Goal: Task Accomplishment & Management: Complete application form

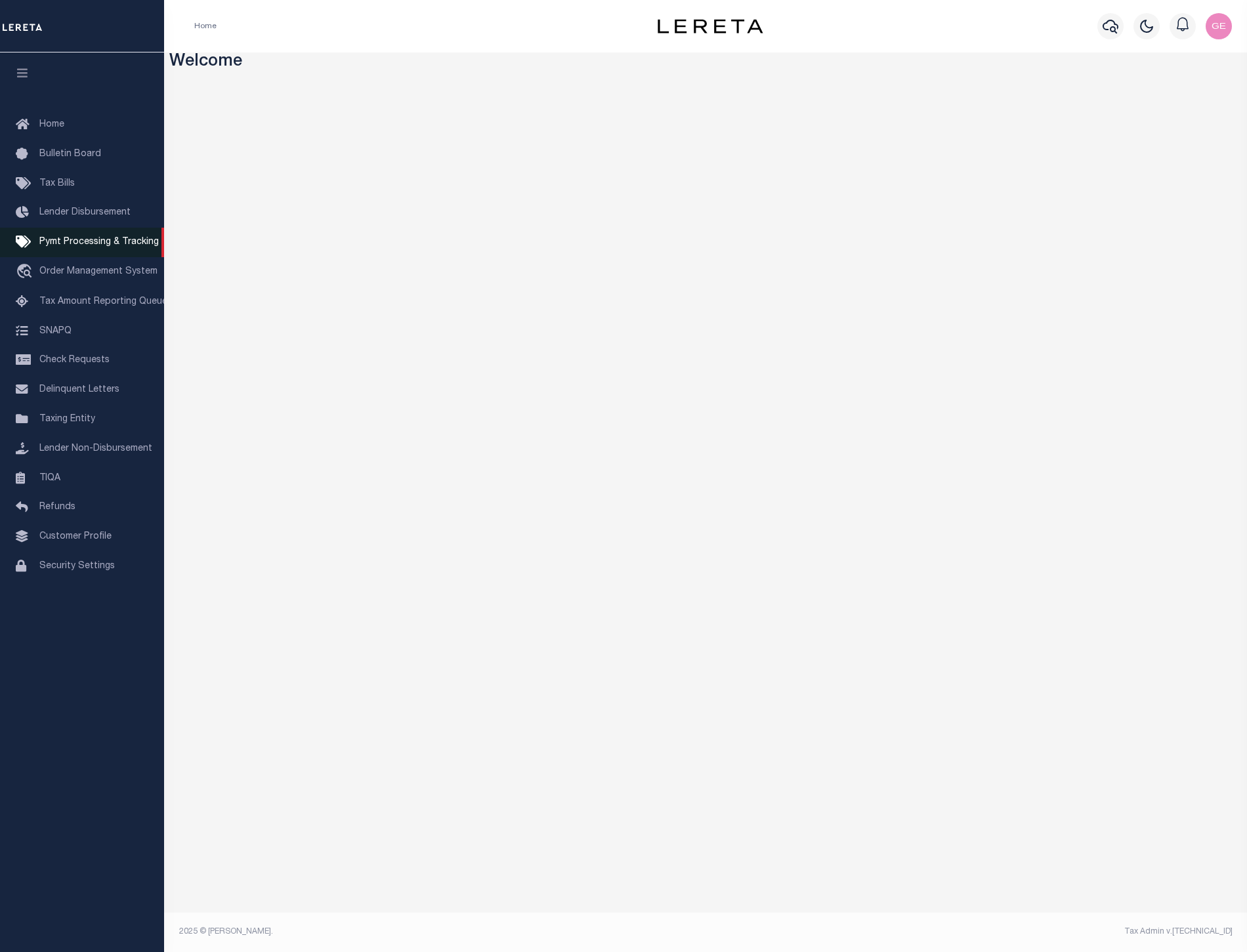
click at [87, 246] on span "Pymt Processing & Tracking" at bounding box center [100, 242] width 120 height 9
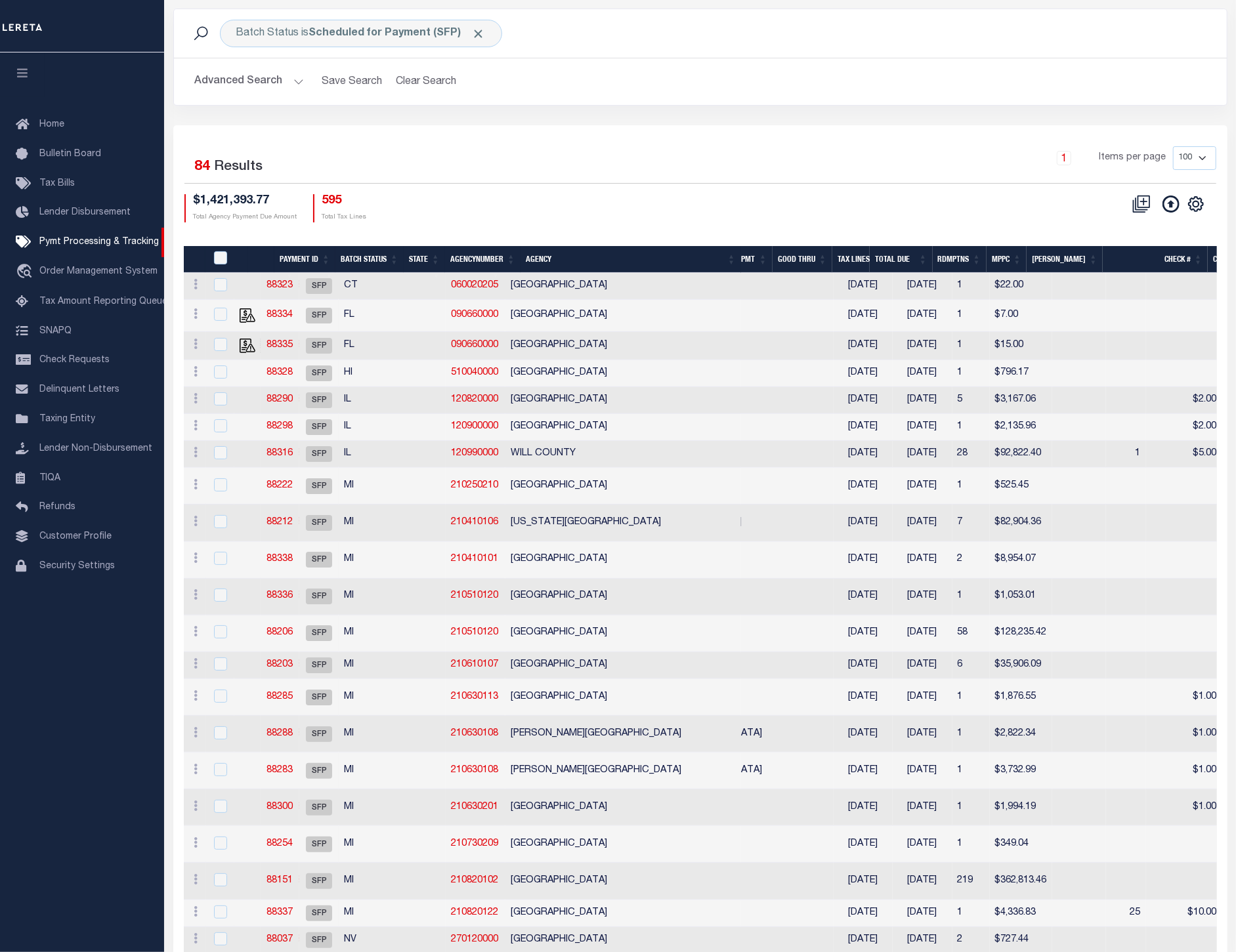
scroll to position [55, 0]
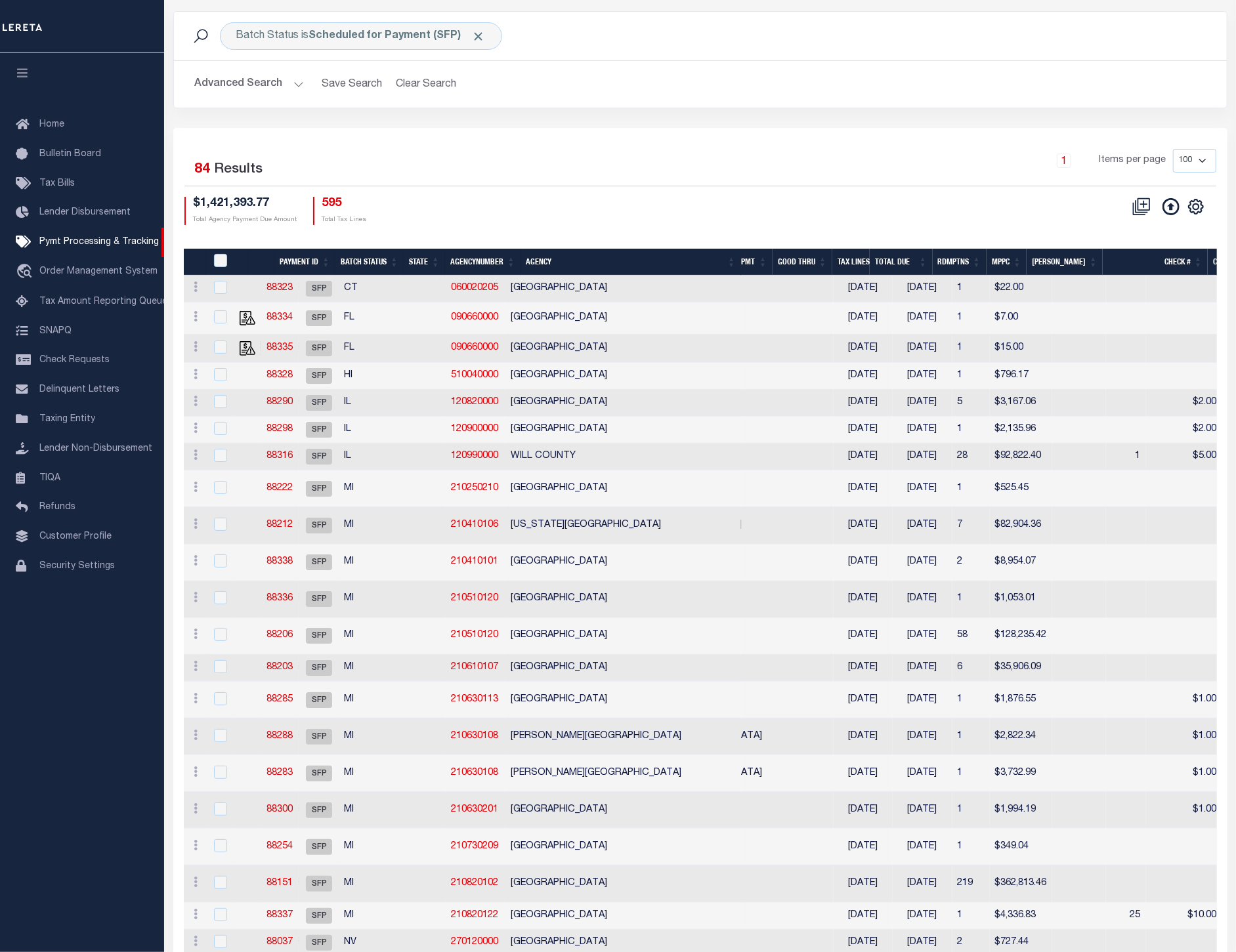
drag, startPoint x: 645, startPoint y: 239, endPoint x: 666, endPoint y: 243, distance: 21.4
click at [666, 243] on div at bounding box center [701, 242] width 1033 height 13
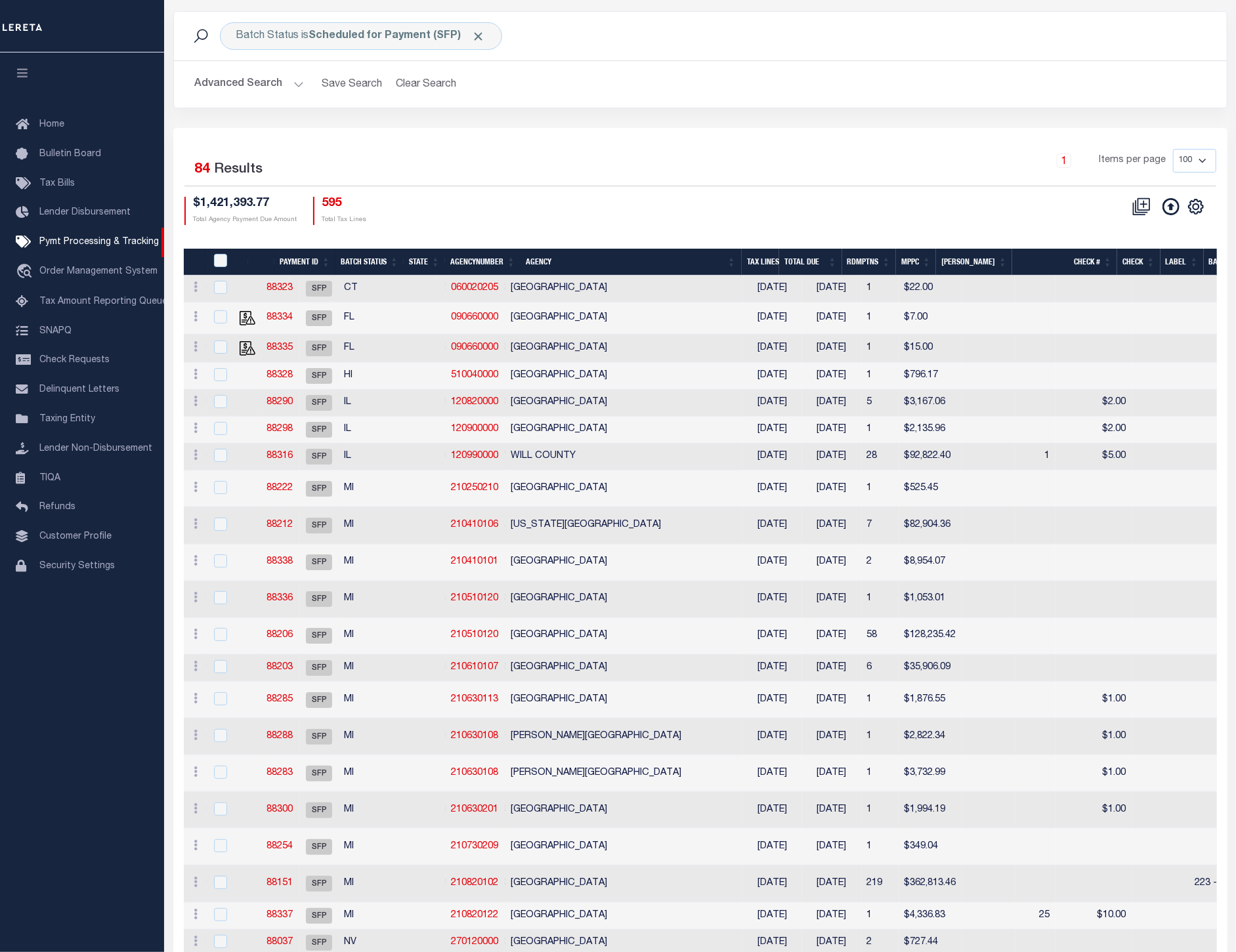
scroll to position [0, 133]
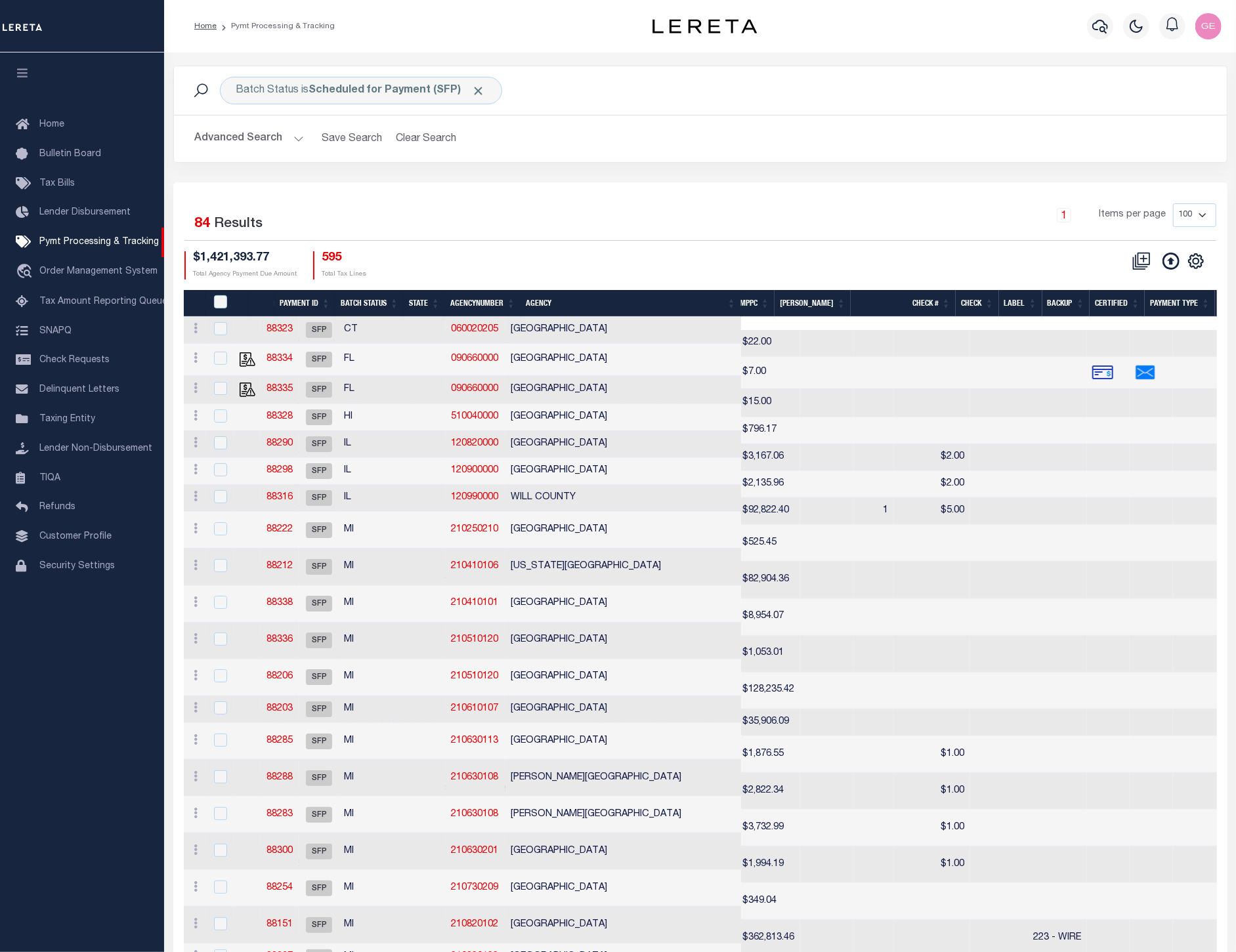
scroll to position [0, 81]
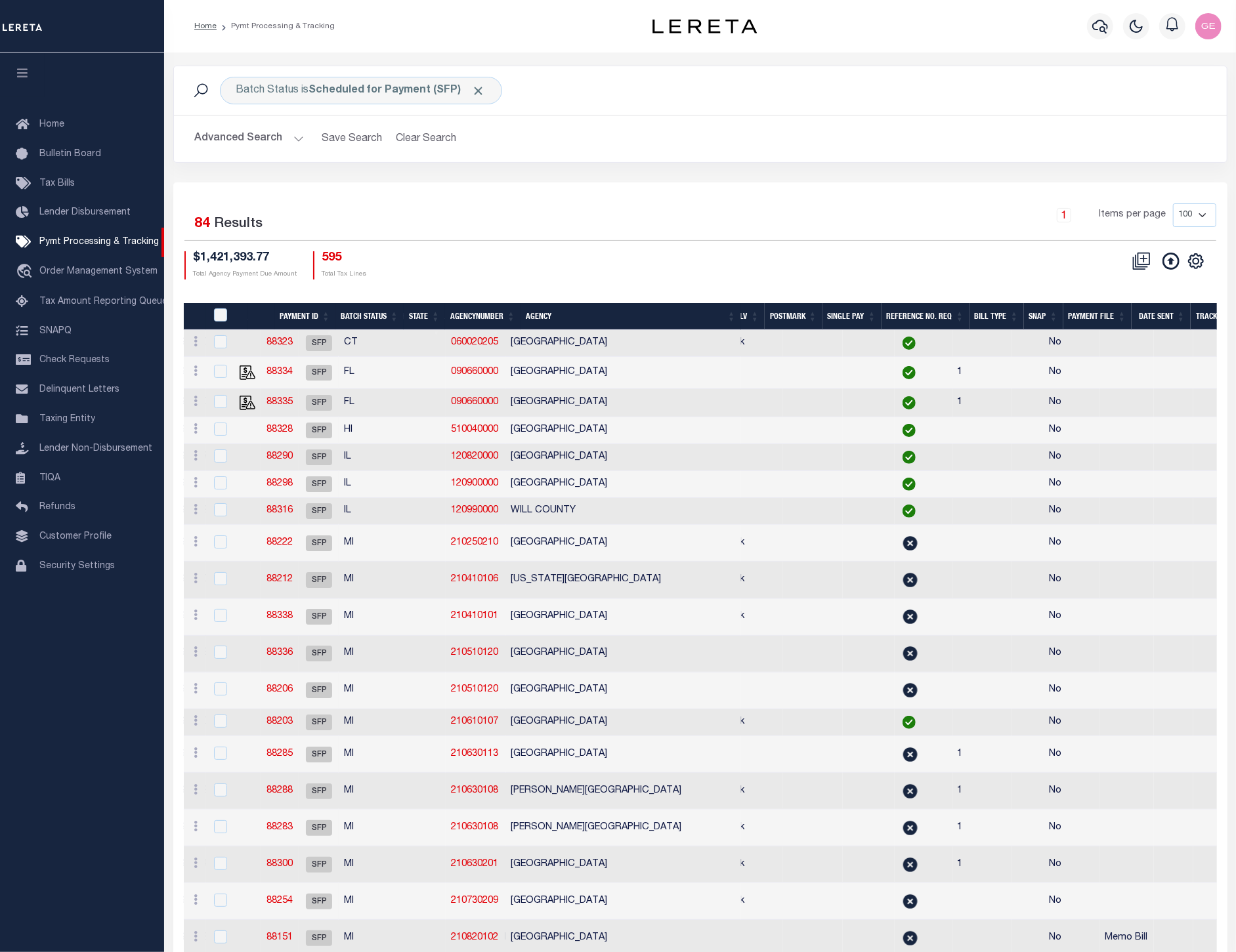
click at [664, 303] on th "Agency" at bounding box center [631, 316] width 221 height 27
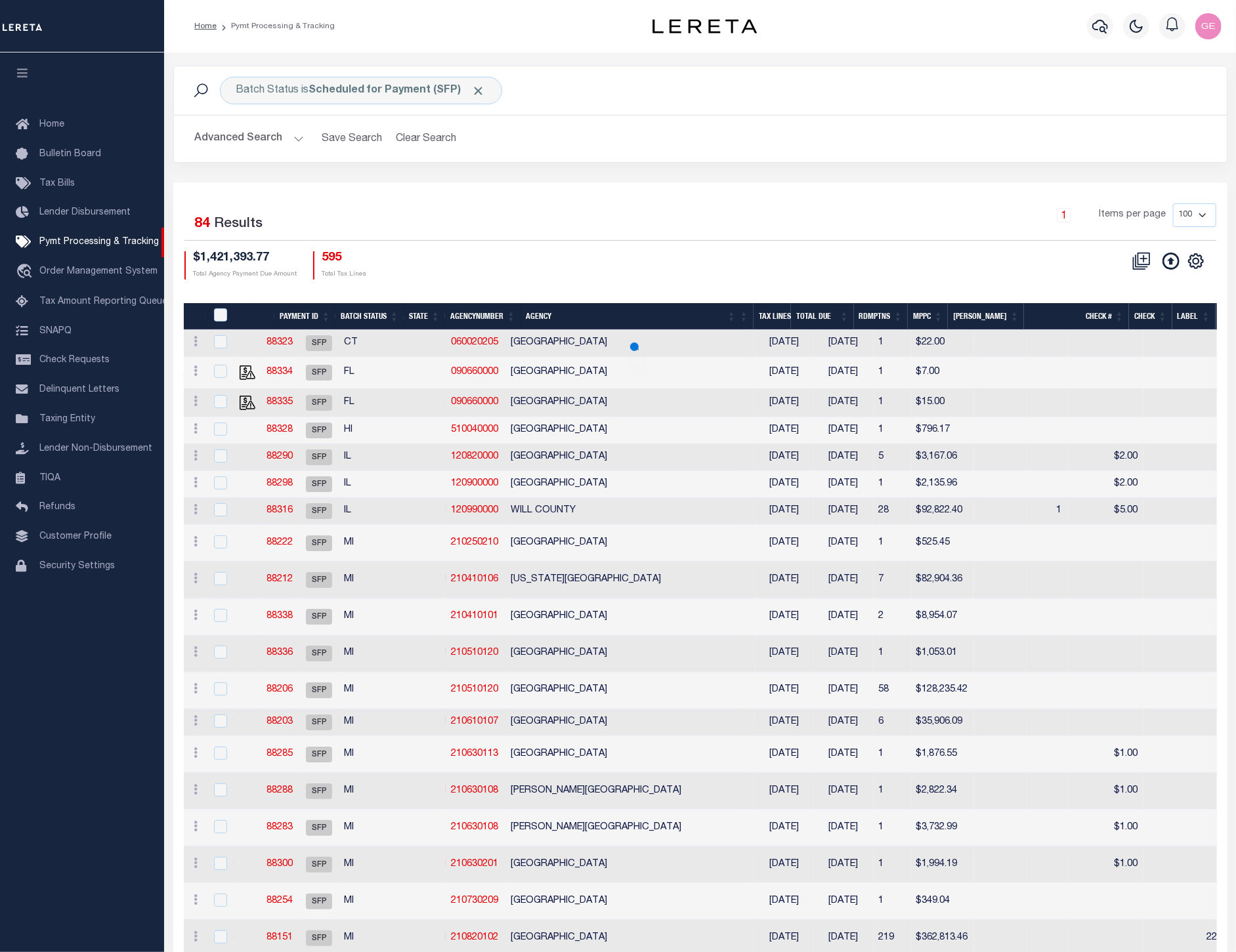
scroll to position [0, 30]
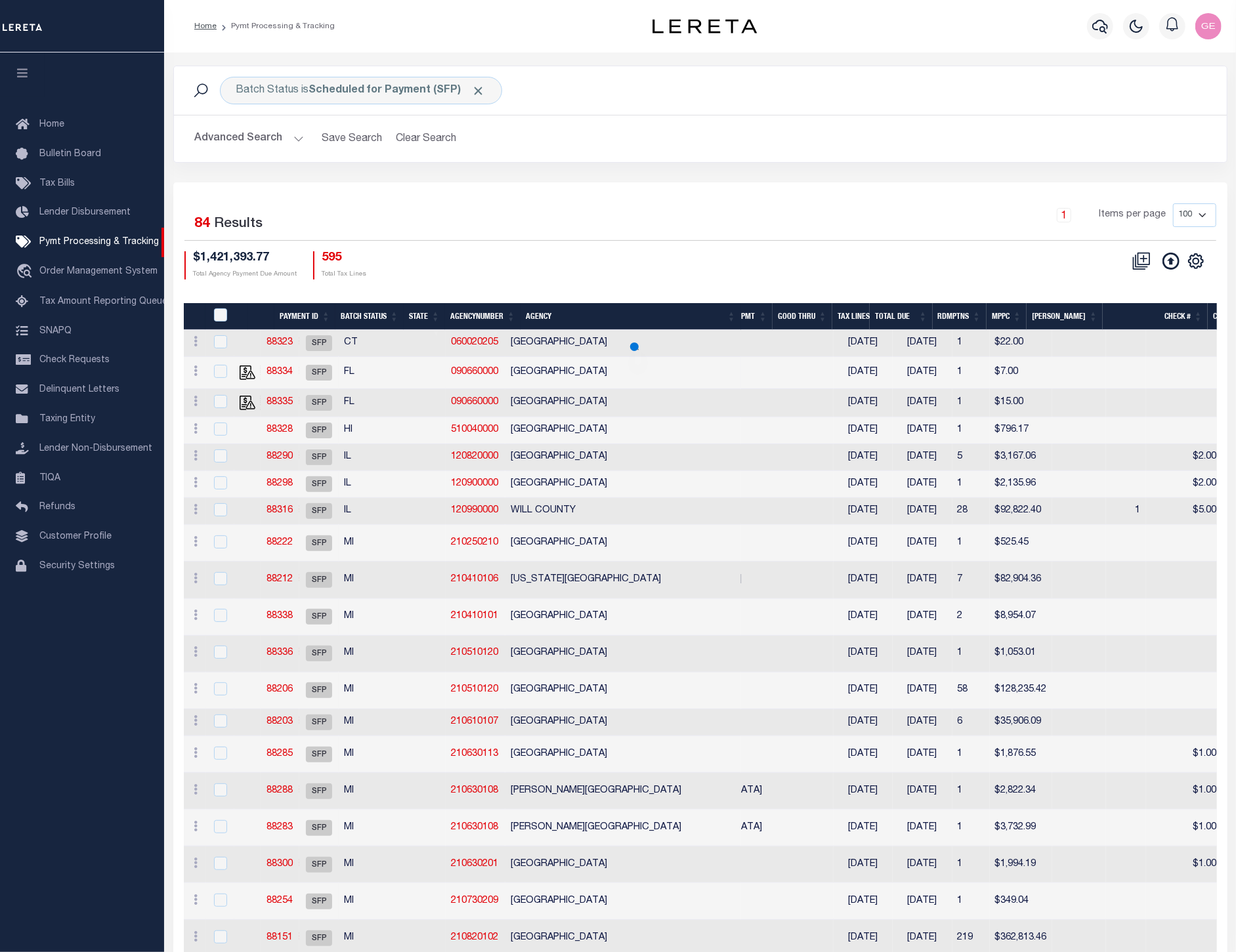
click at [646, 382] on td "[GEOGRAPHIC_DATA]" at bounding box center [629, 373] width 247 height 32
checkbox input "true"
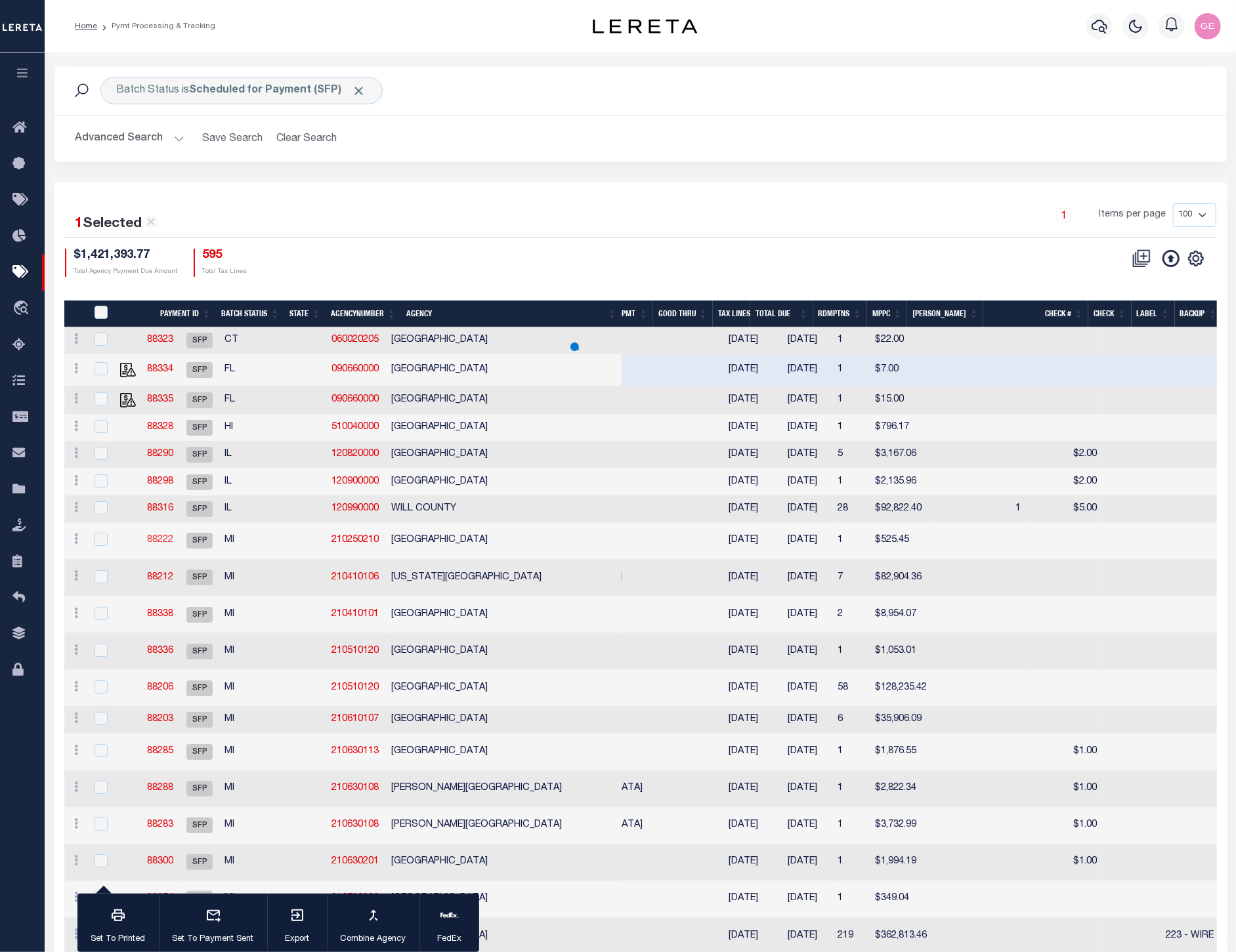
click at [173, 543] on link "88222" at bounding box center [160, 539] width 26 height 9
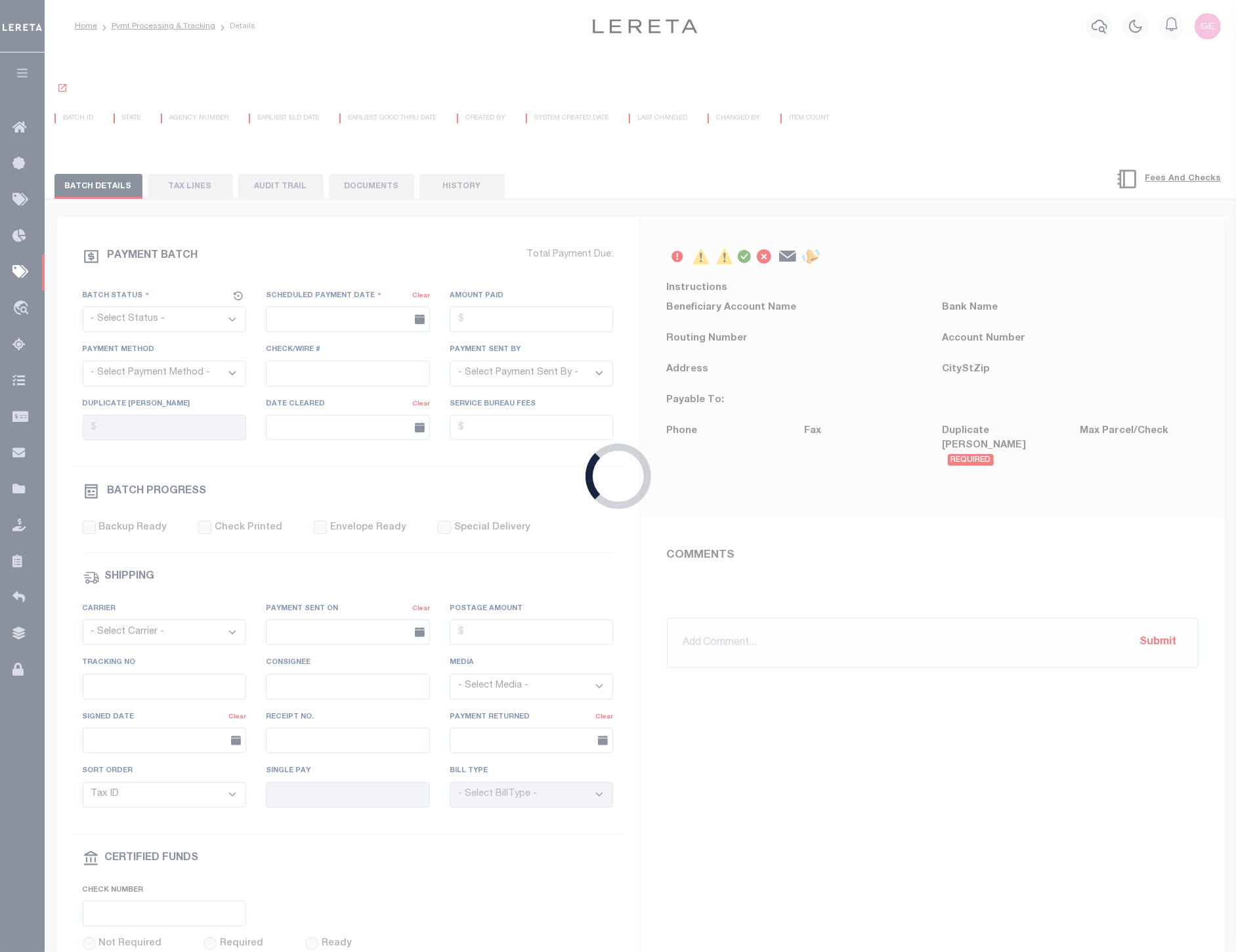
select select "SFP"
type input "[DATE]"
type input "[PERSON_NAME]"
radio input "true"
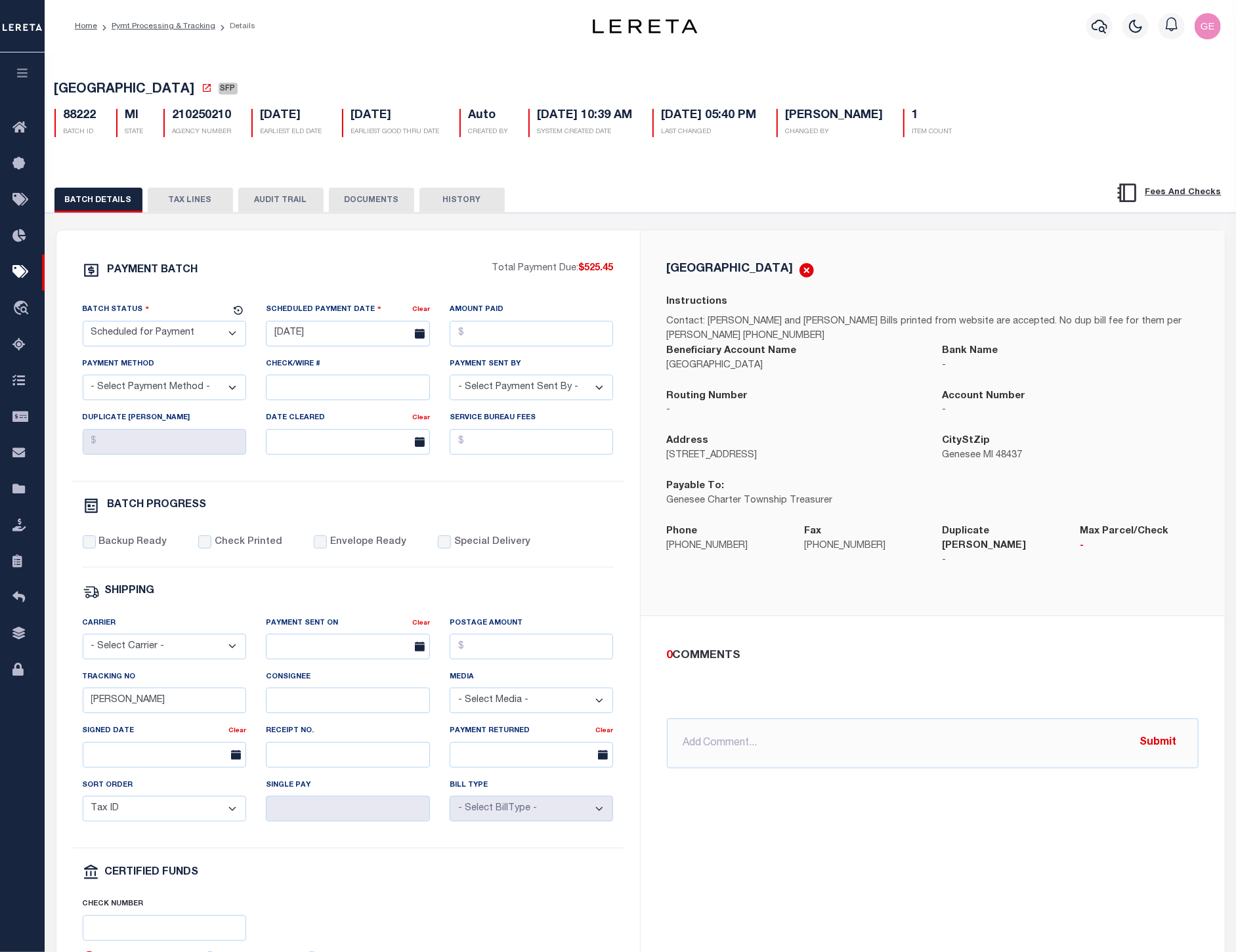
click at [189, 32] on ol "Home Pymt Processing & Tracking Details" at bounding box center [165, 26] width 201 height 27
click at [198, 25] on link "Pymt Processing & Tracking" at bounding box center [164, 26] width 104 height 8
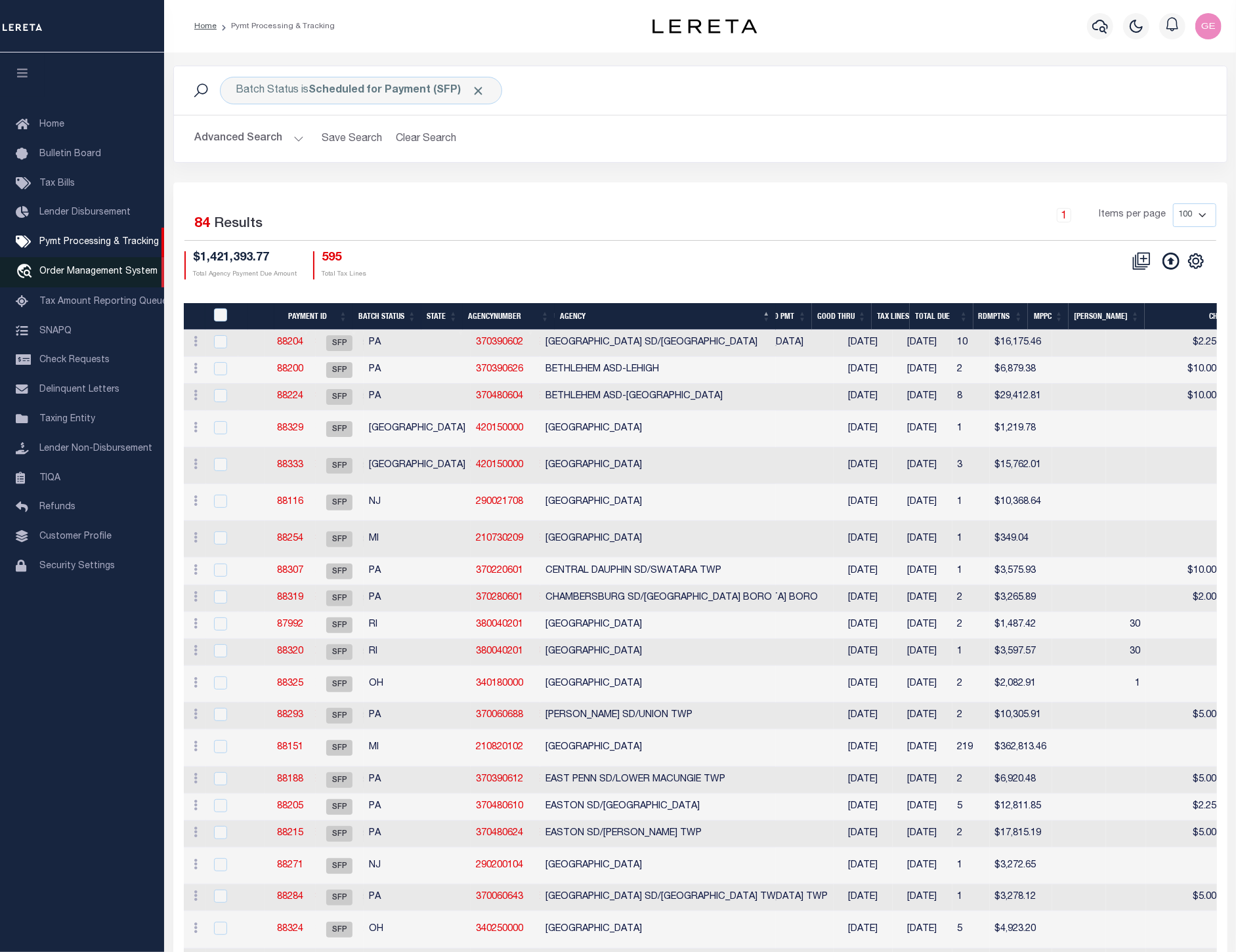
click at [110, 276] on span "Order Management System" at bounding box center [99, 271] width 118 height 9
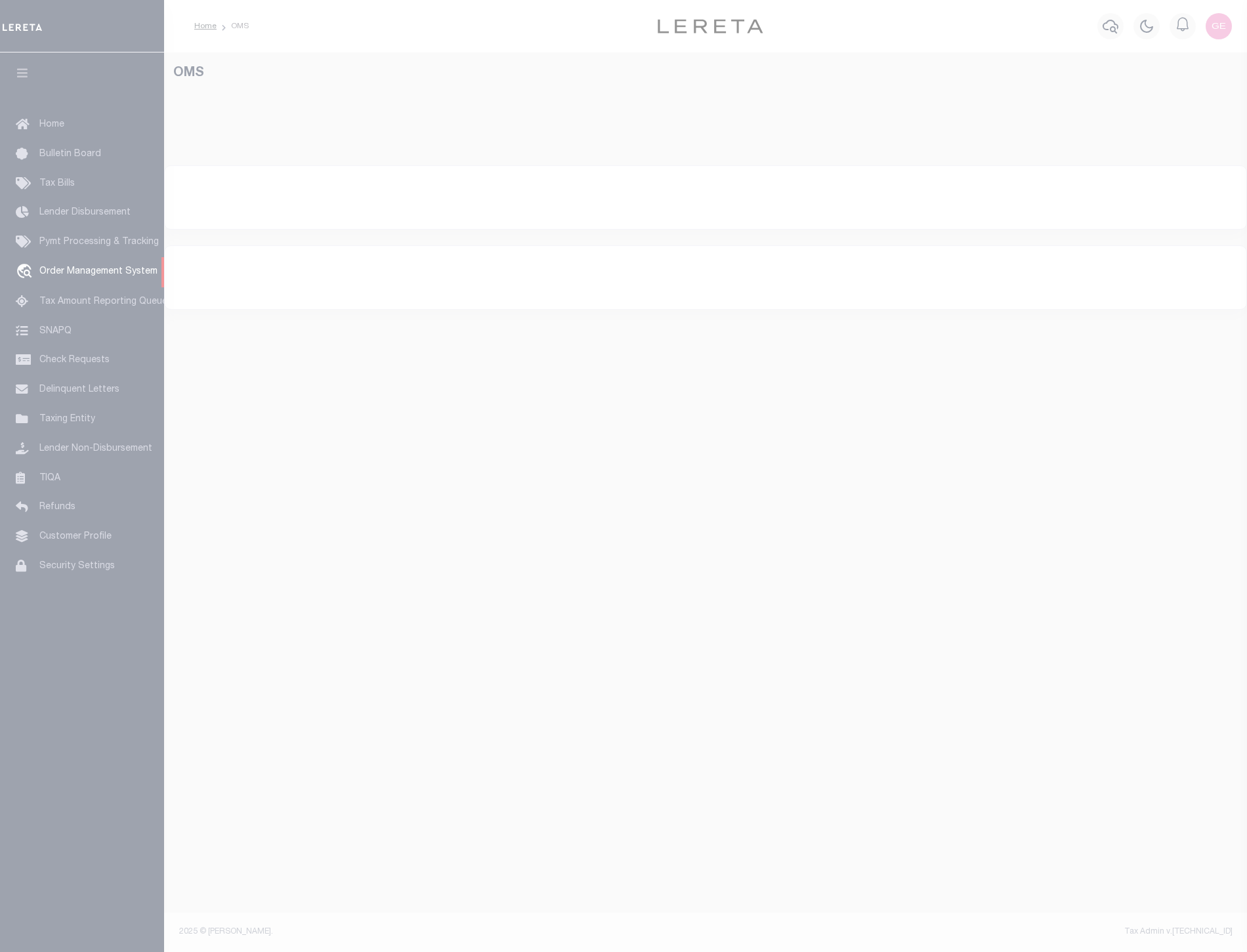
select select "200"
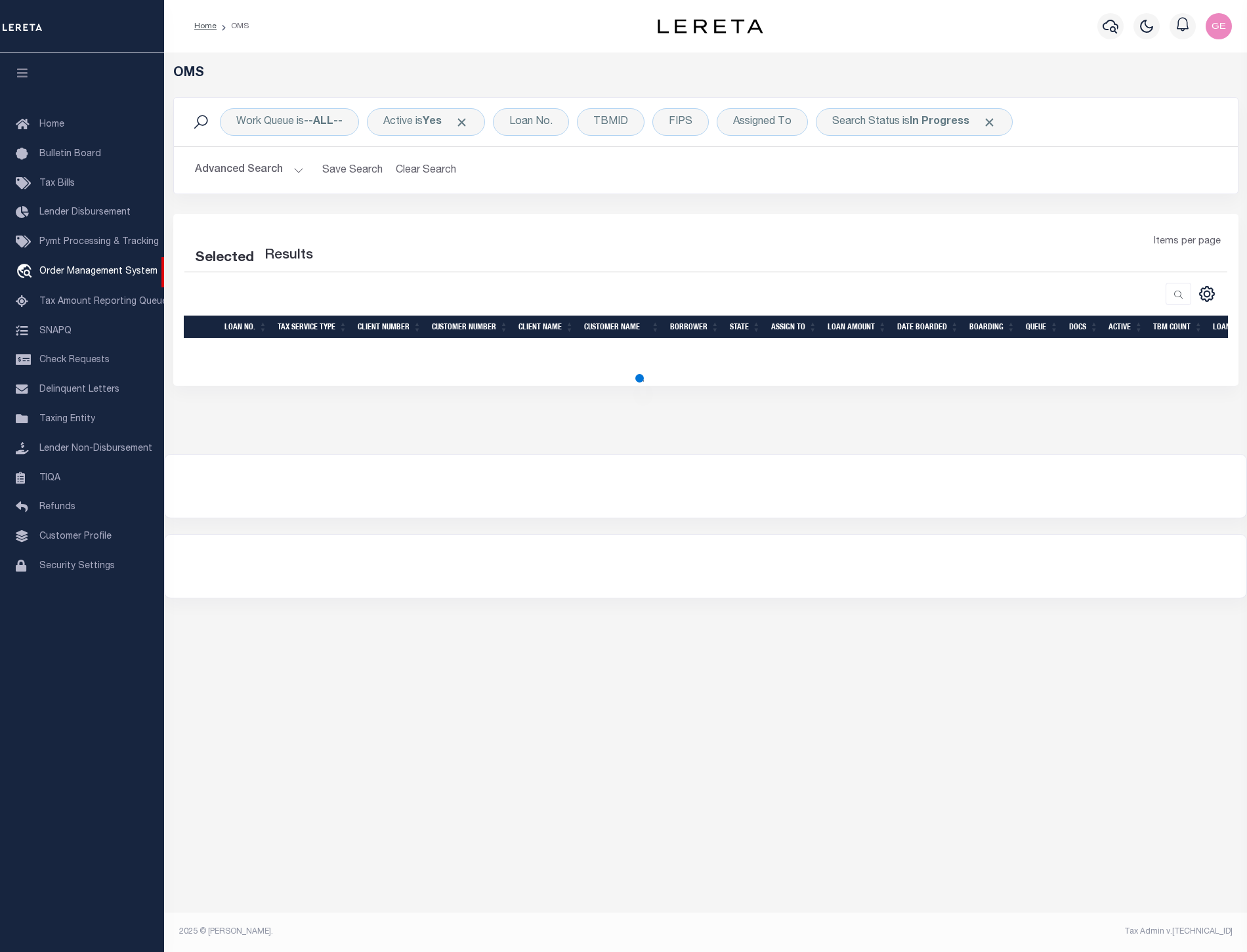
select select "200"
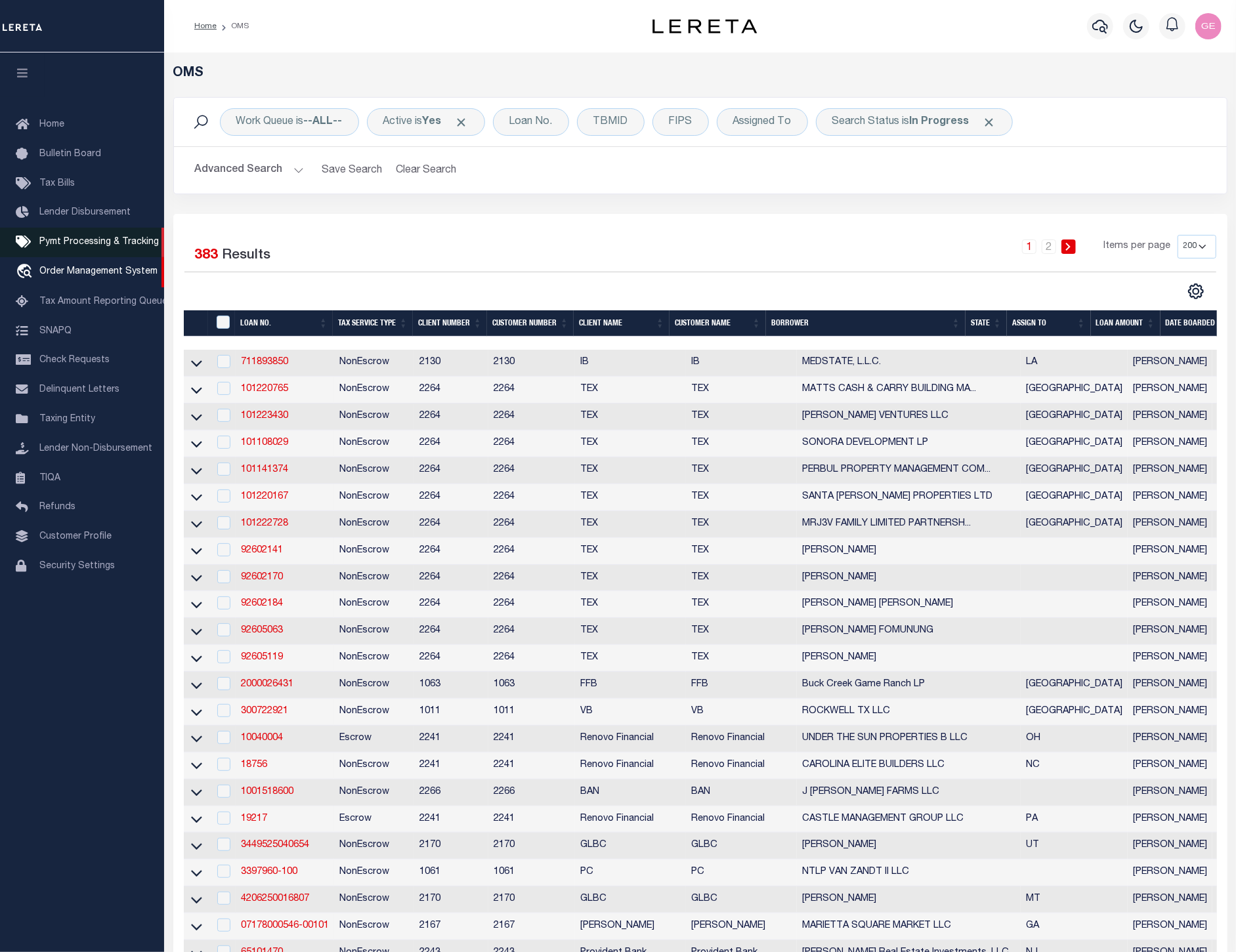
click at [122, 237] on span "Pymt Processing & Tracking" at bounding box center [100, 242] width 120 height 9
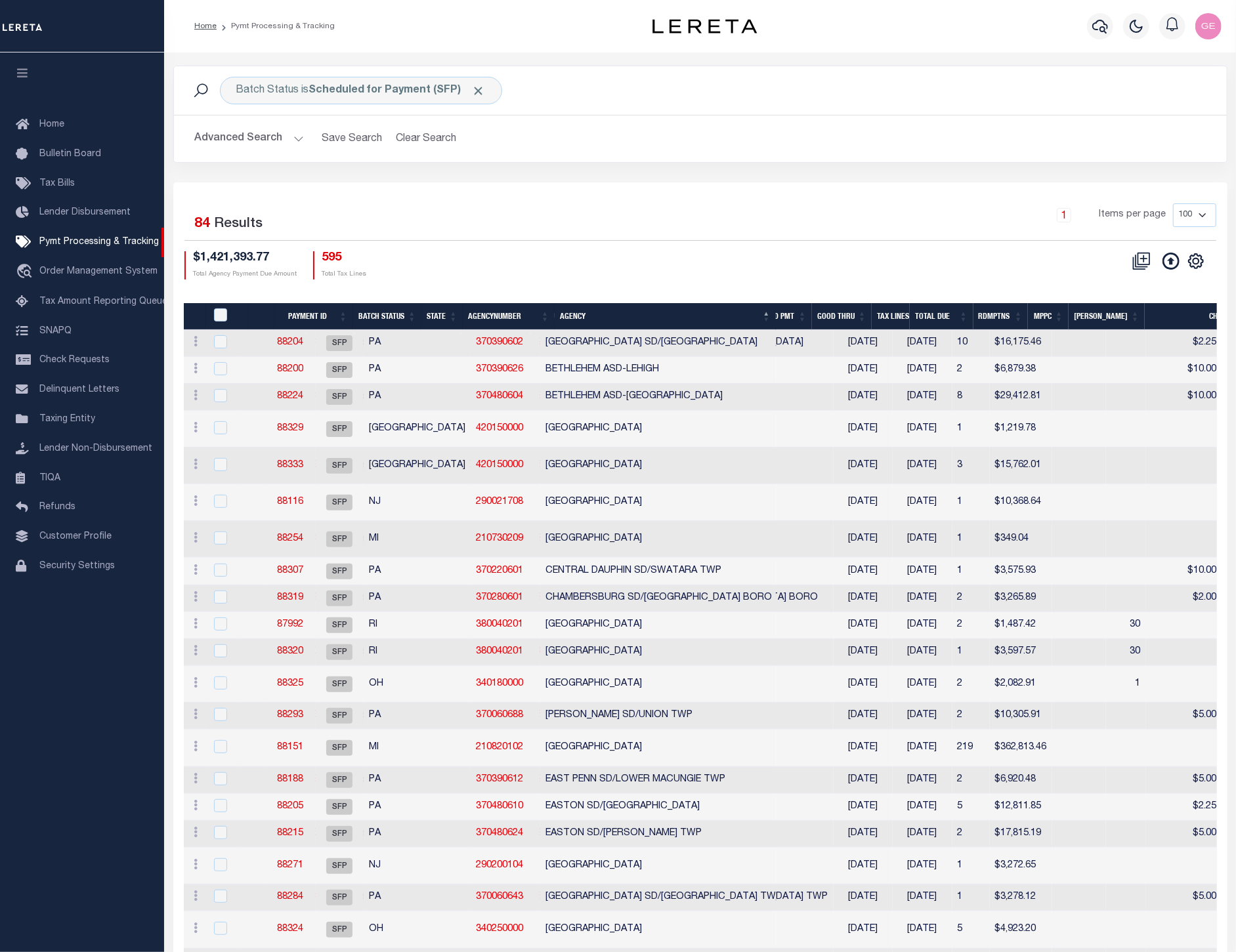
click at [701, 303] on th "Agency" at bounding box center [665, 316] width 222 height 27
click at [115, 272] on span "Order Management System" at bounding box center [99, 271] width 118 height 9
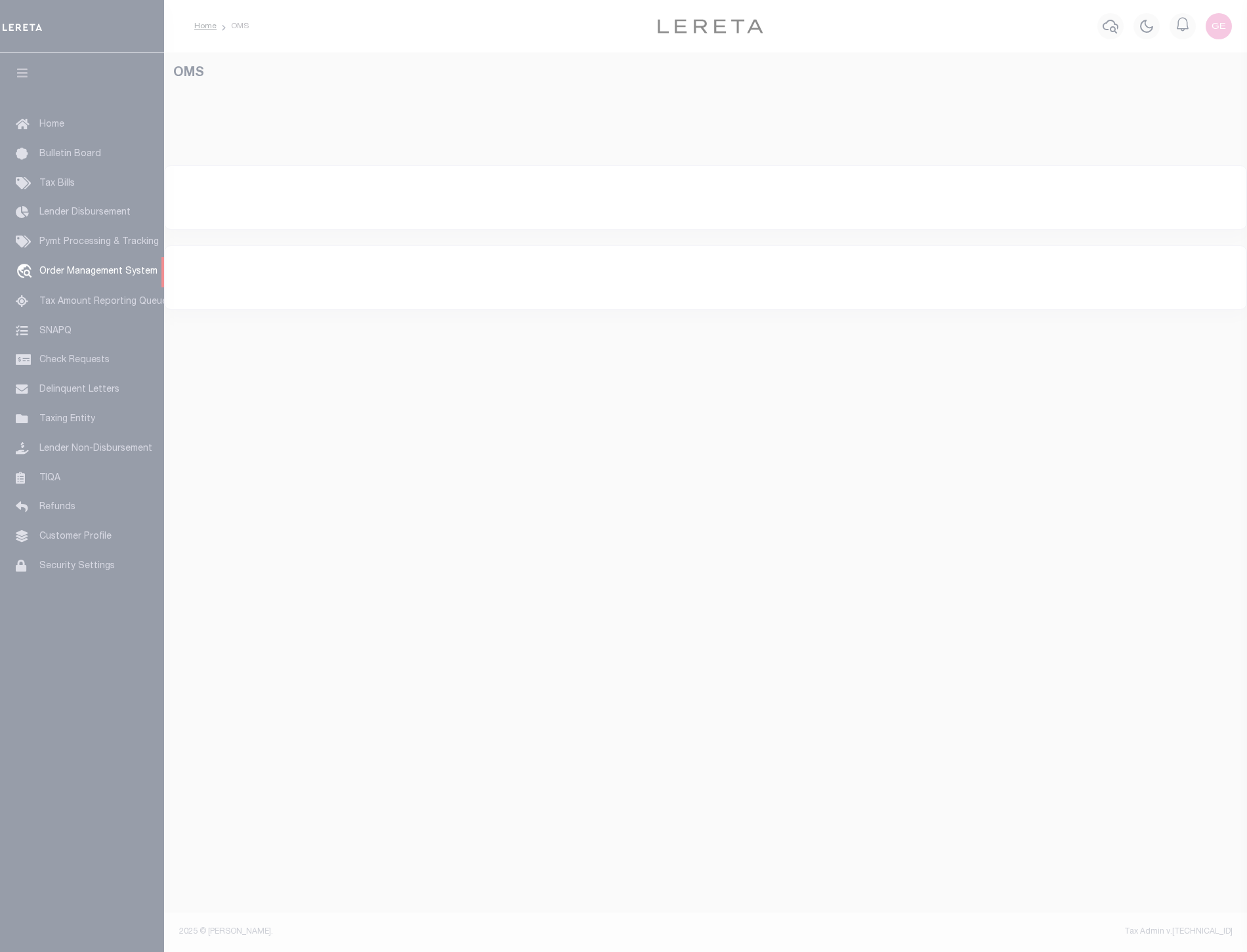
select select "200"
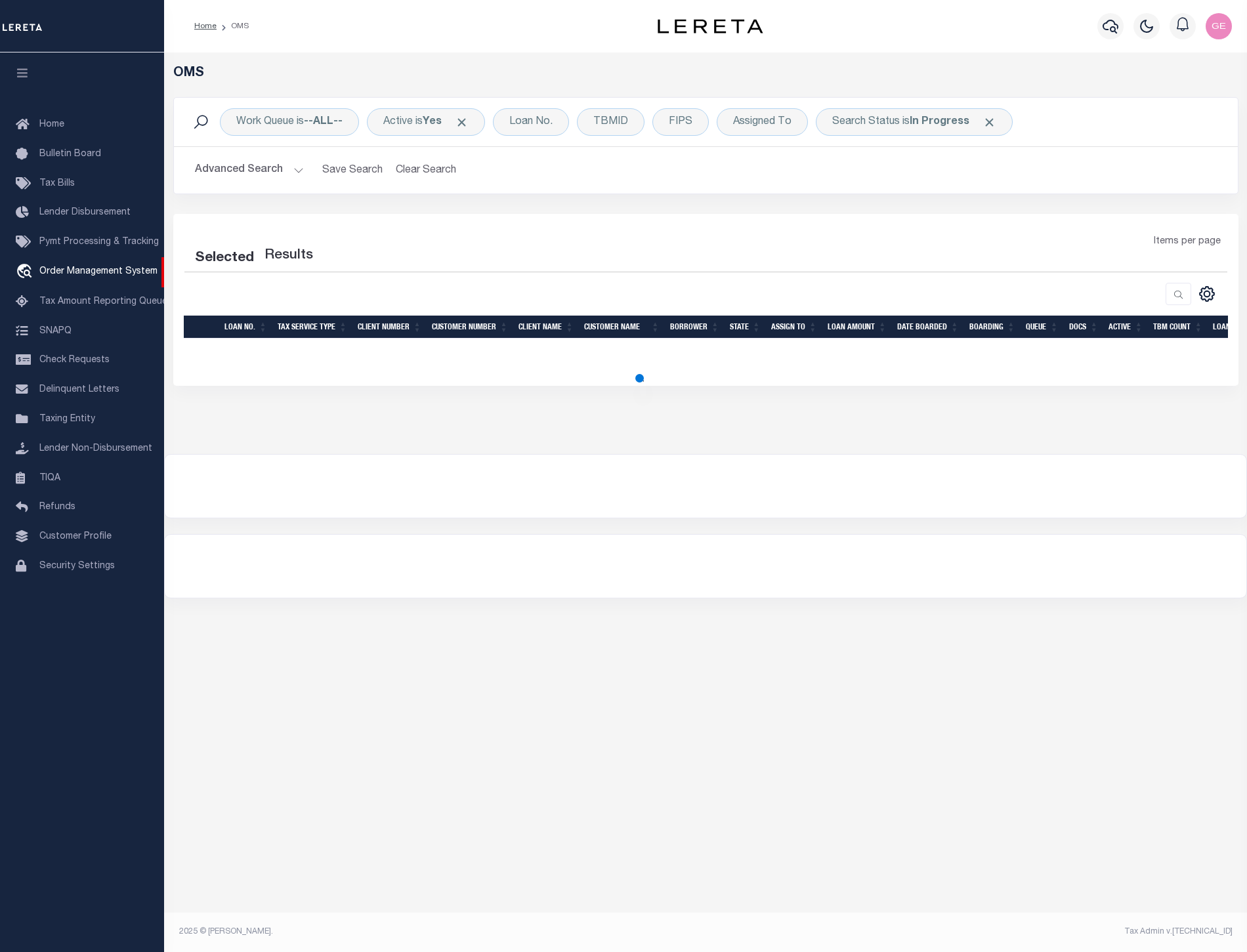
select select "200"
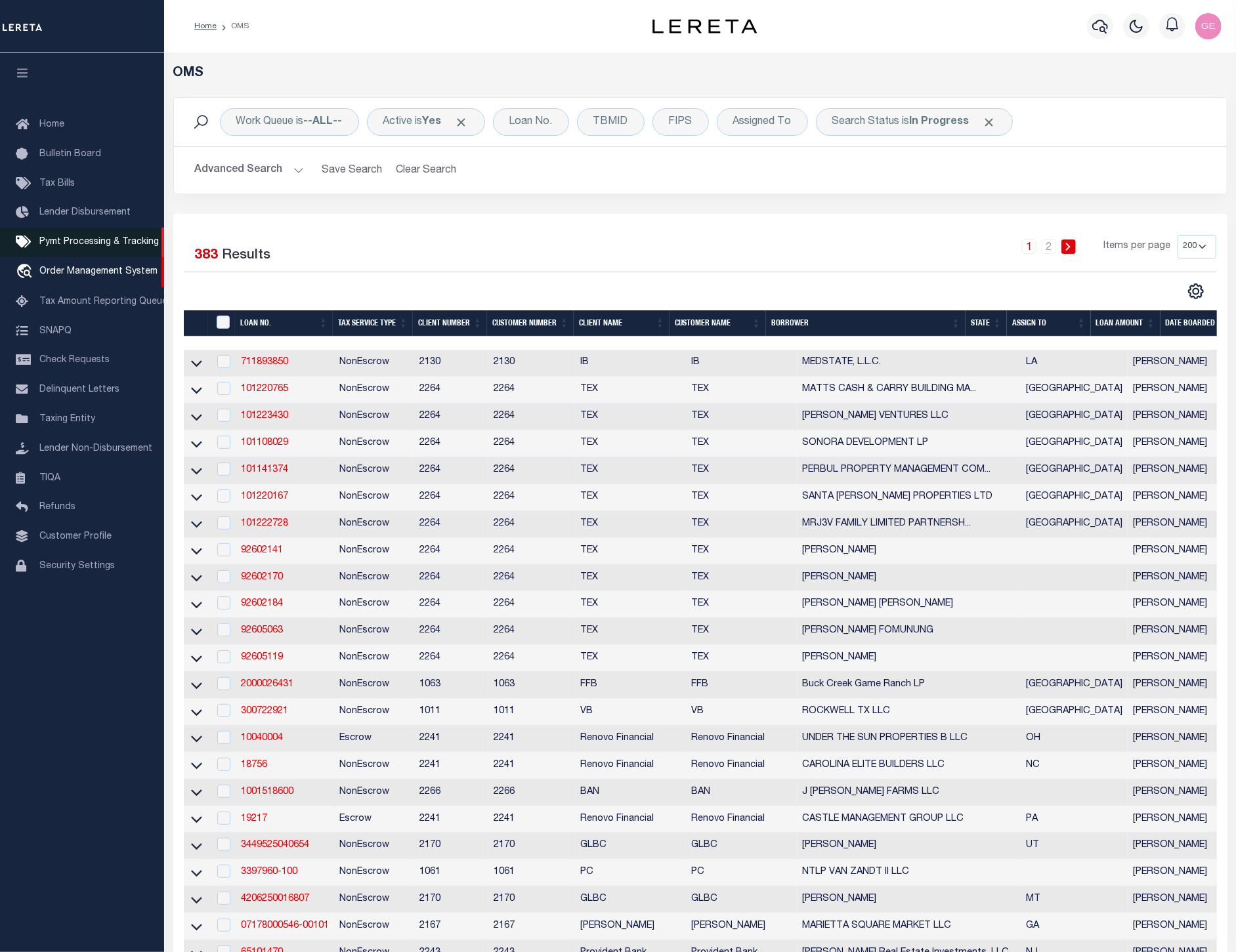
click at [84, 232] on link "Pymt Processing & Tracking" at bounding box center [82, 242] width 164 height 30
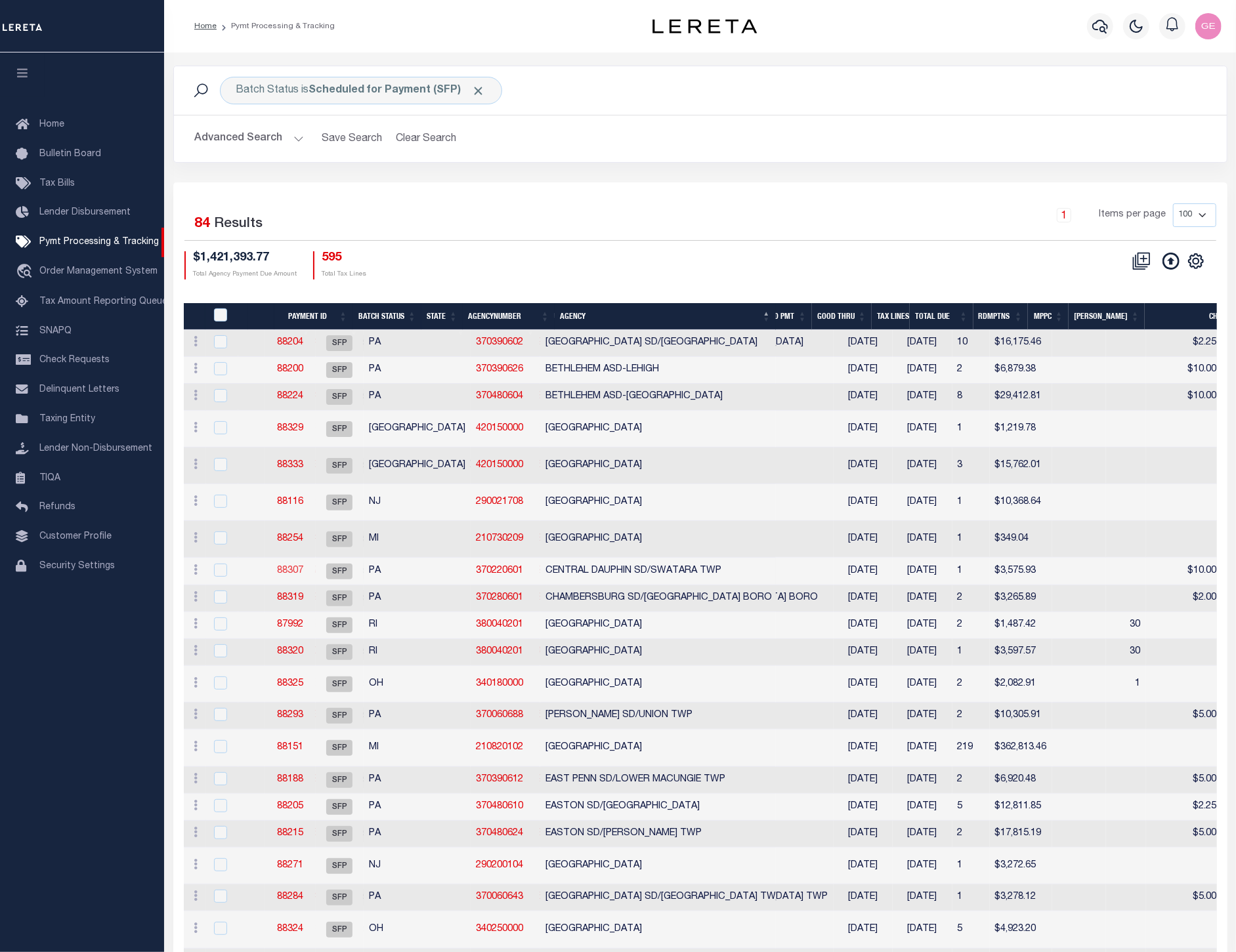
click at [303, 568] on link "88307" at bounding box center [290, 570] width 26 height 9
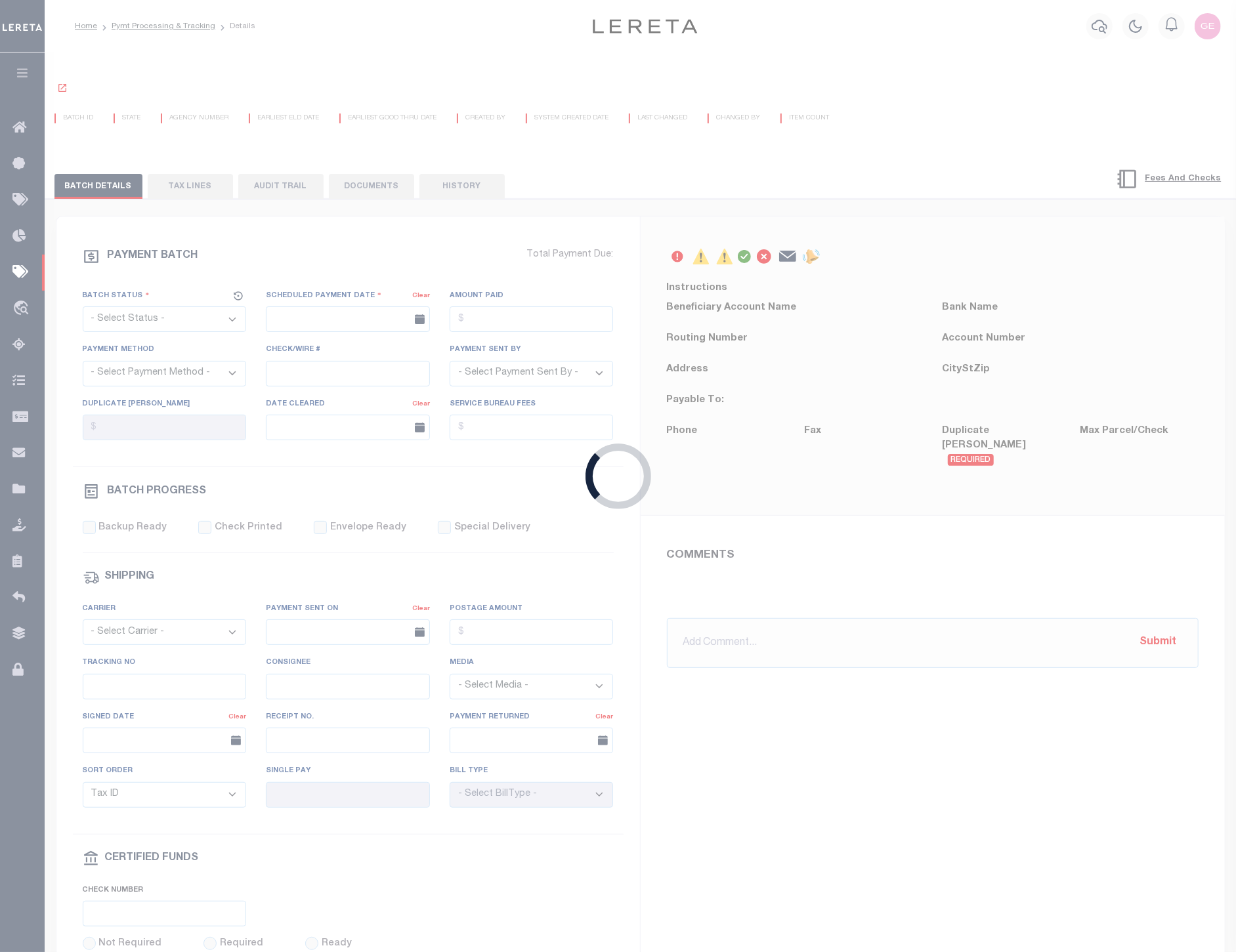
select select "SFP"
type input "08/26/2025"
type input "Audria"
radio input "true"
